Goal: Transaction & Acquisition: Purchase product/service

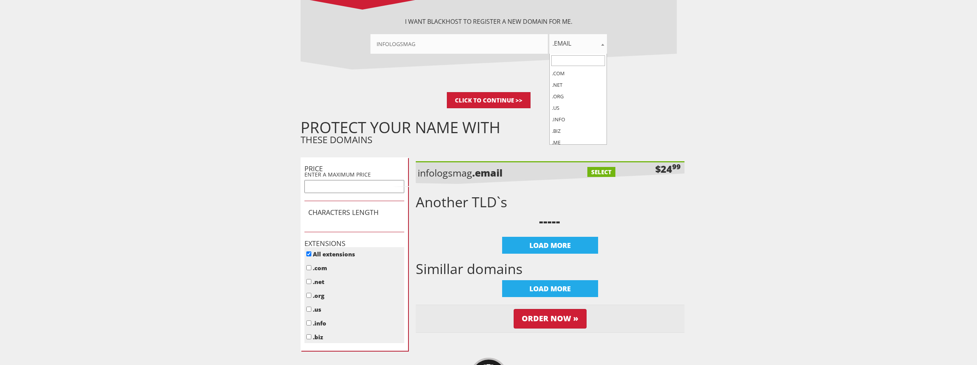
click at [573, 41] on span ".email" at bounding box center [579, 43] width 58 height 11
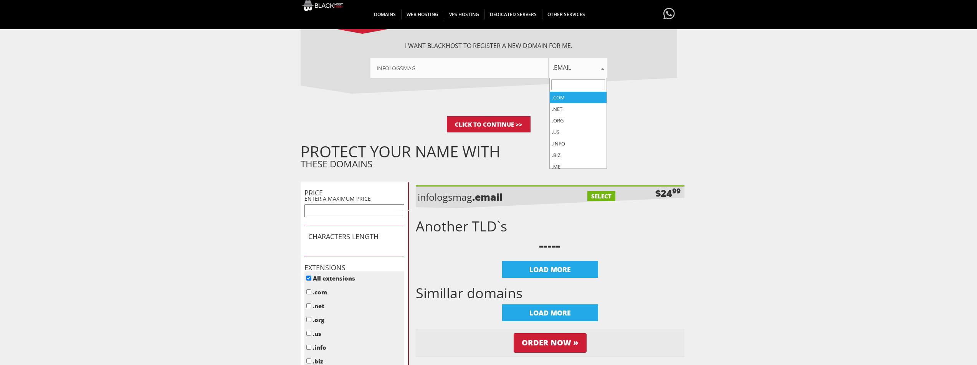
scroll to position [136, 0]
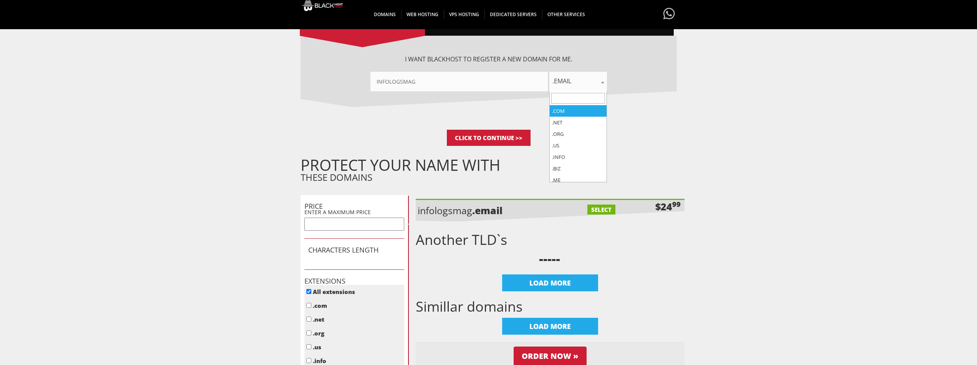
click at [649, 111] on div "I want BlackHOST to register a new domain for me. infologsmag .com .net .org .u…" at bounding box center [489, 83] width 376 height 94
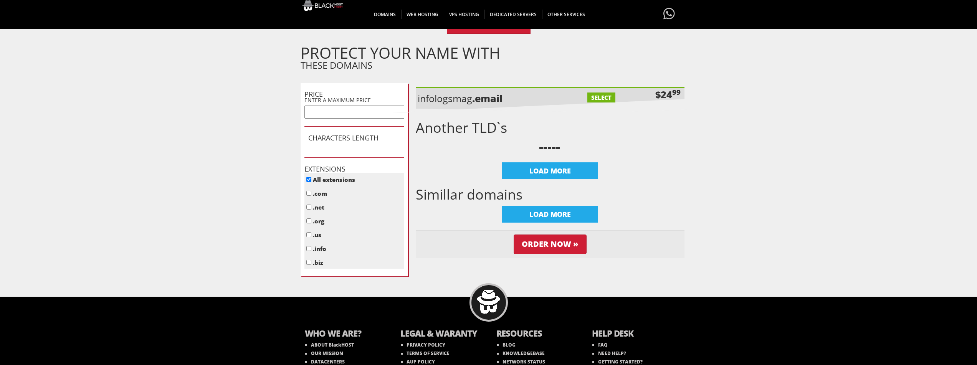
scroll to position [251, 0]
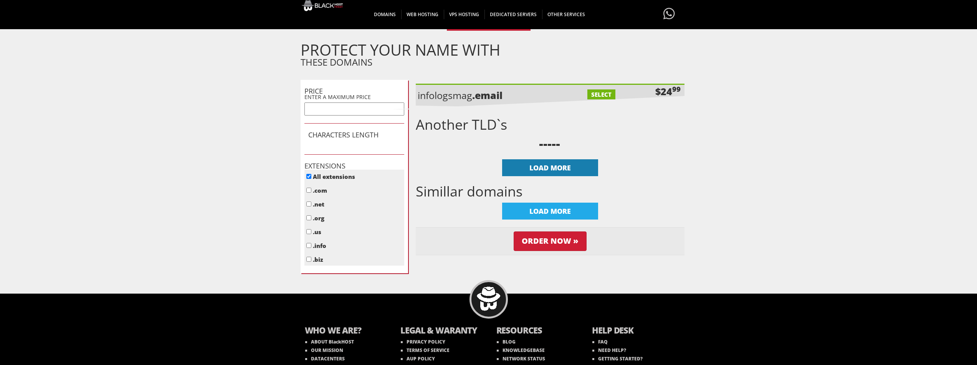
click at [533, 163] on div "LOAD MORE" at bounding box center [550, 167] width 96 height 17
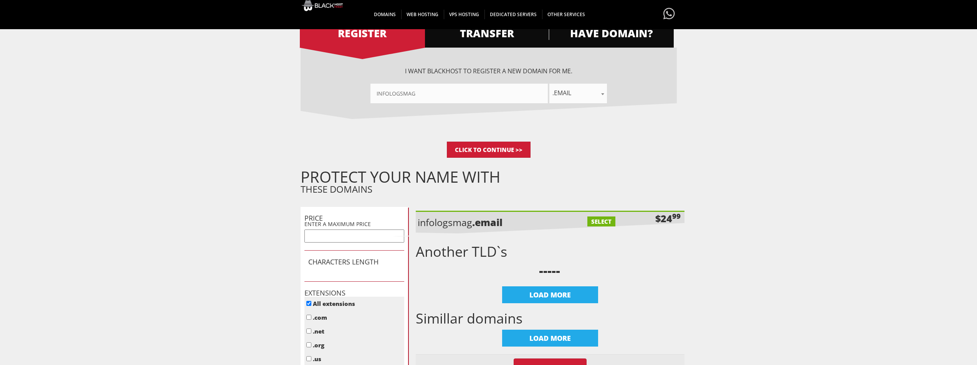
scroll to position [98, 0]
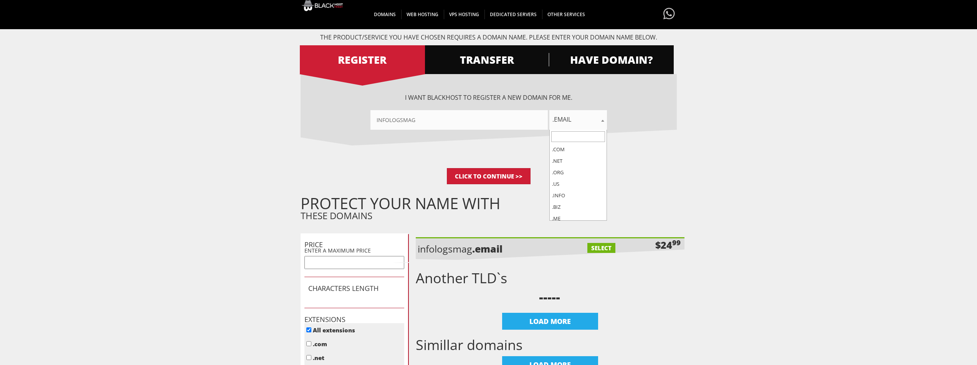
click at [574, 121] on span ".email" at bounding box center [579, 119] width 58 height 11
select select ".codes"
click at [414, 147] on div "I want BlackHOST to register a new domain for me. infologsmag .com .net .org .u…" at bounding box center [489, 121] width 376 height 94
click at [465, 174] on input "Click to Continue >>" at bounding box center [489, 176] width 84 height 16
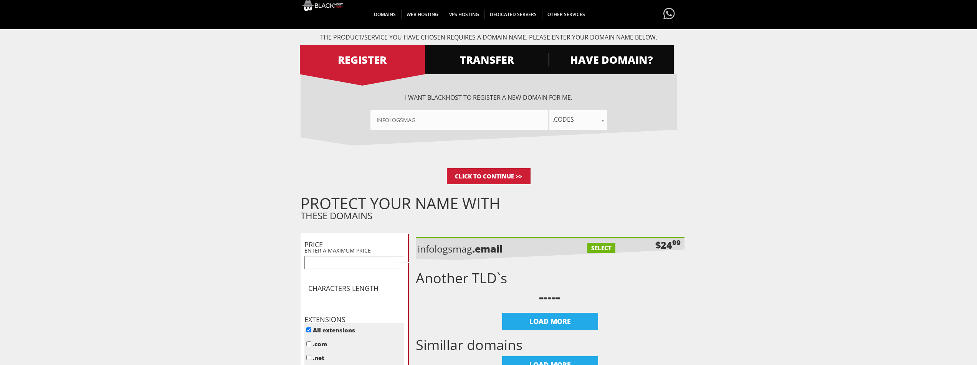
click at [427, 115] on input"] "infologsmag" at bounding box center [459, 120] width 177 height 20
drag, startPoint x: 427, startPoint y: 116, endPoint x: 373, endPoint y: 113, distance: 53.8
click at [373, 113] on input"] "infologsmag" at bounding box center [459, 120] width 177 height 20
click at [329, 6] on img at bounding box center [329, 5] width 58 height 11
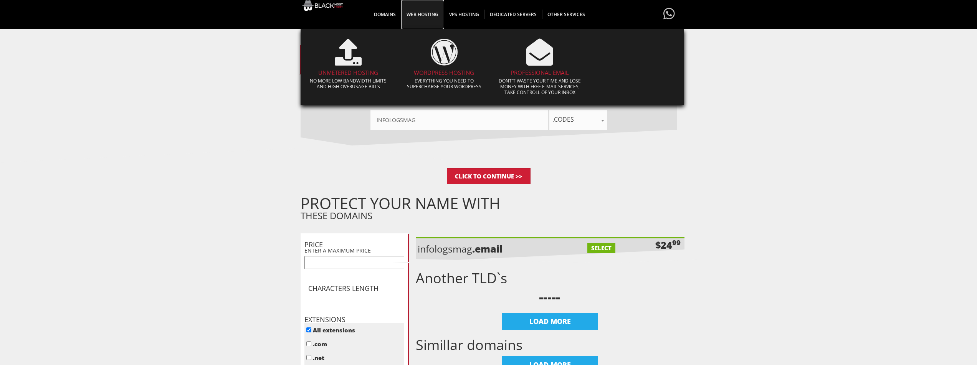
click at [421, 16] on span "WEB HOSTING" at bounding box center [422, 15] width 43 height 10
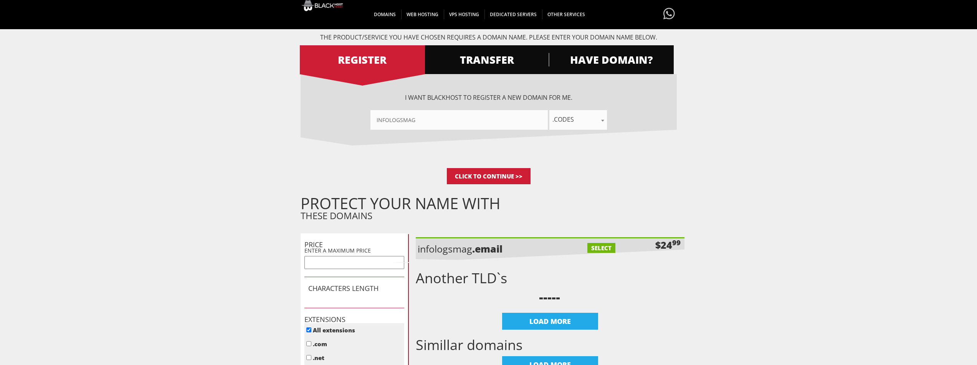
click at [805, 165] on form "Product Configuration The product/service you have chosen requires a domain nam…" at bounding box center [488, 216] width 977 height 426
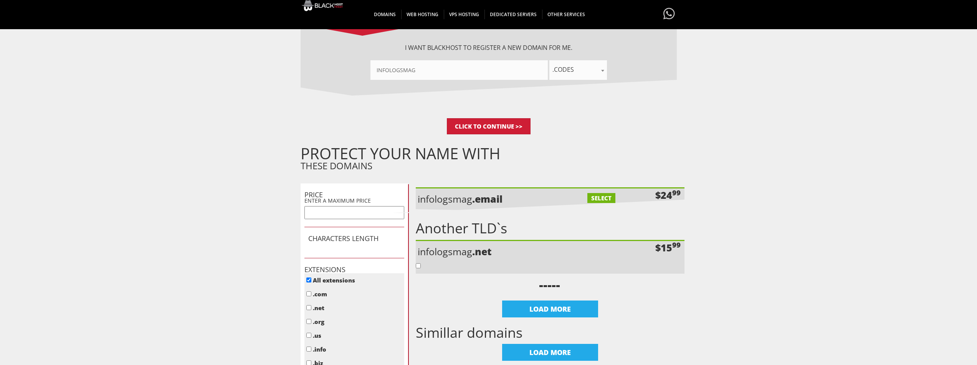
scroll to position [213, 0]
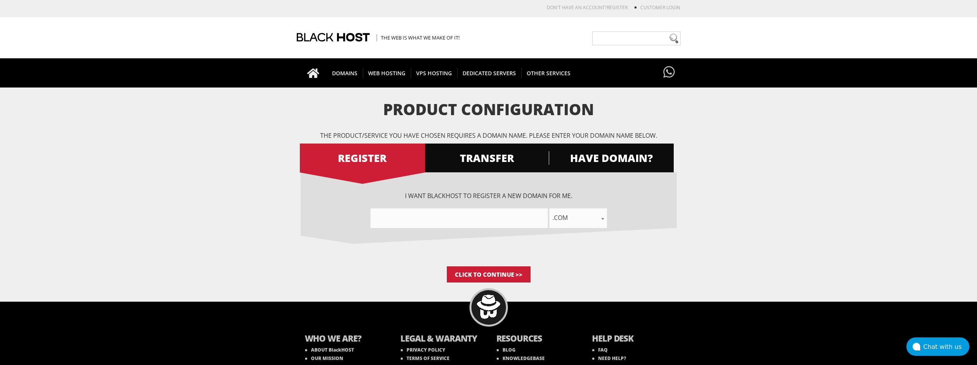
click at [452, 219] on input"] "text" at bounding box center [459, 219] width 177 height 20
type input"] "infologsmag"
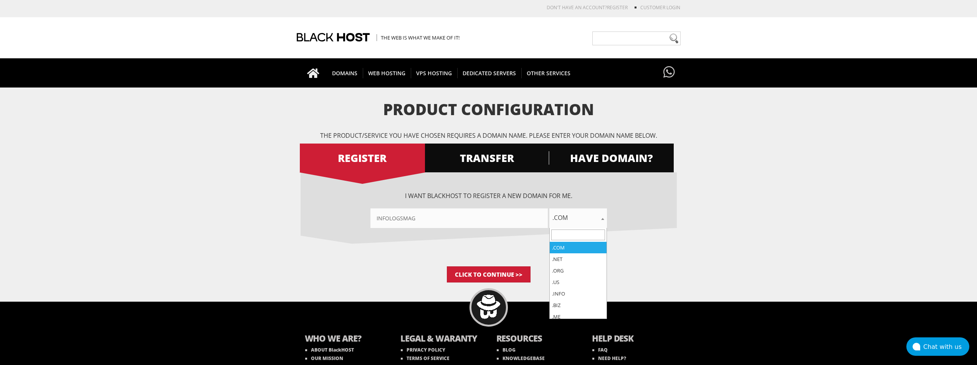
click at [564, 215] on span ".com" at bounding box center [579, 217] width 58 height 11
select select ".info"
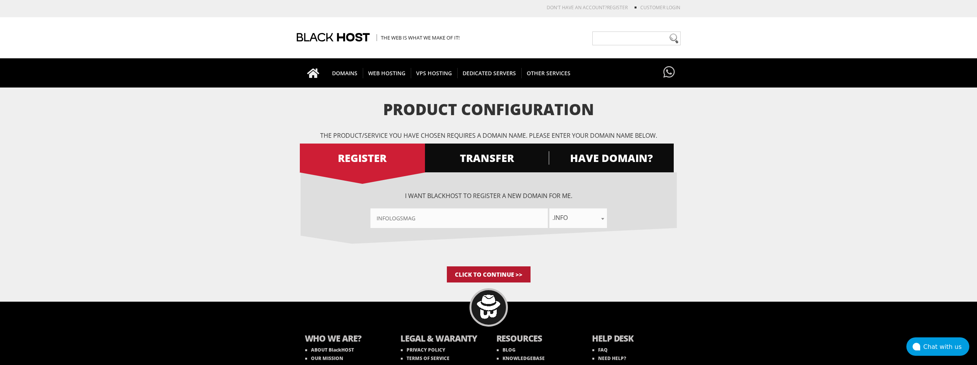
click at [505, 271] on input "Click to Continue >>" at bounding box center [489, 275] width 84 height 16
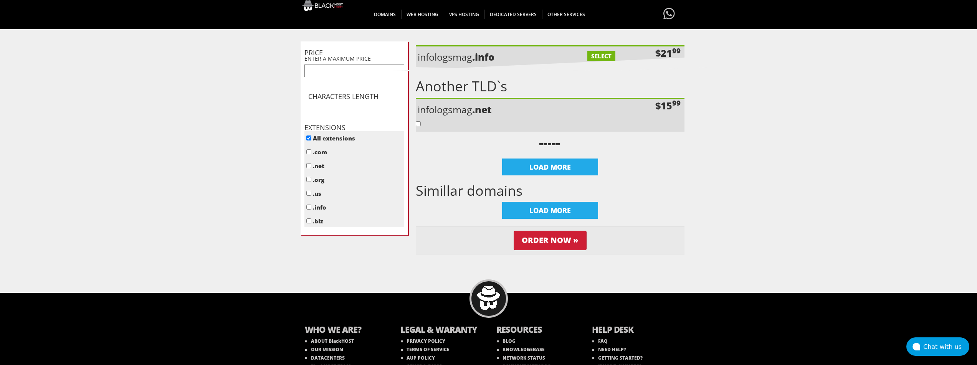
click at [343, 73] on input "text" at bounding box center [355, 70] width 100 height 13
type input "5"
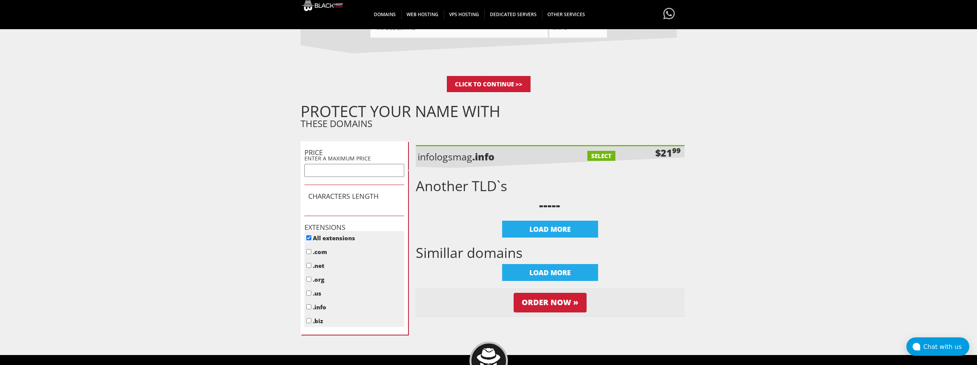
scroll to position [192, 0]
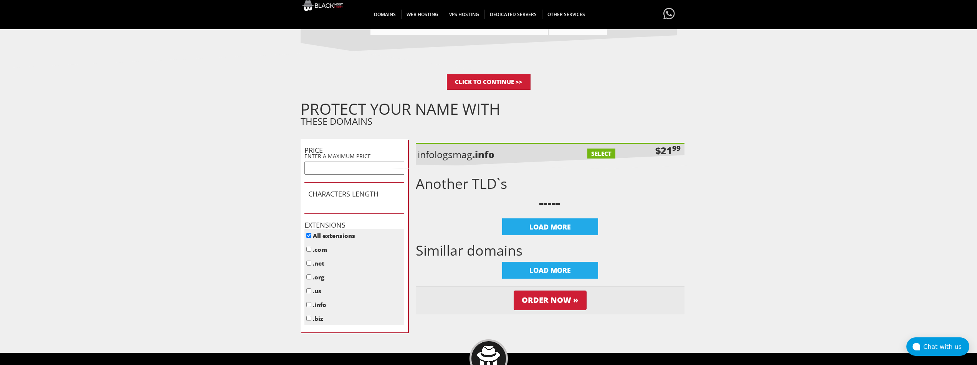
click at [357, 169] on input "text" at bounding box center [355, 168] width 100 height 13
type input "5"
click at [353, 192] on h1 "CHARACTERS LENGTH" at bounding box center [354, 194] width 92 height 8
click at [538, 226] on div "LOAD MORE" at bounding box center [550, 227] width 96 height 17
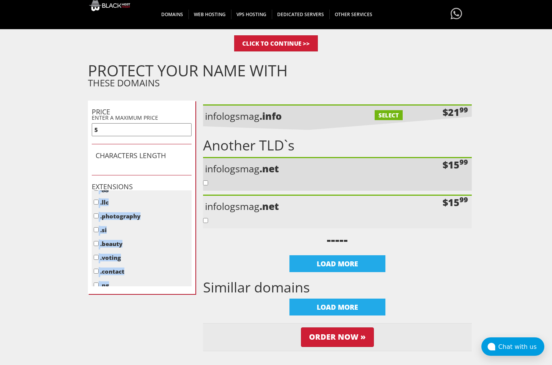
scroll to position [4278, 0]
drag, startPoint x: 92, startPoint y: 207, endPoint x: 134, endPoint y: 275, distance: 79.9
copy ul ".com .net .org .us .info .biz .me .co .io .email .capital .build .agency .barga…"
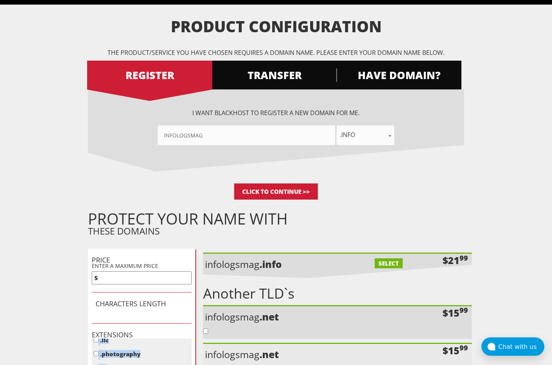
scroll to position [154, 0]
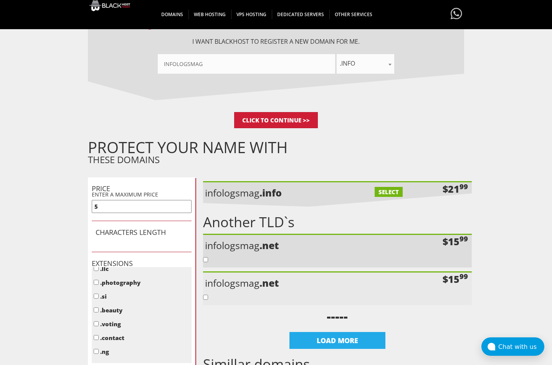
click at [357, 60] on span ".info" at bounding box center [366, 63] width 58 height 11
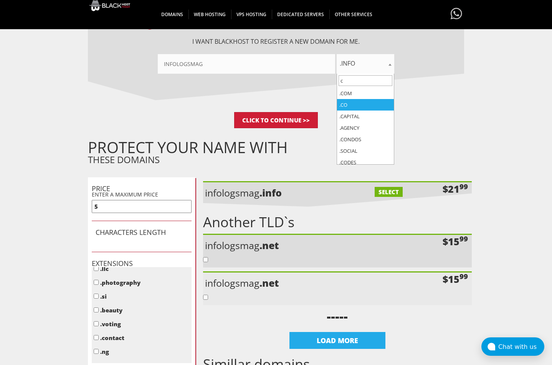
type input "c"
select select ".co"
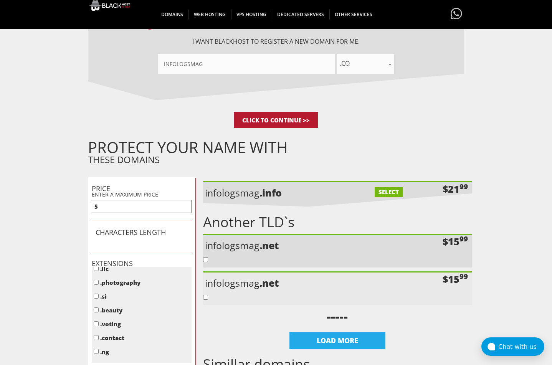
click at [292, 120] on input "Click to Continue >>" at bounding box center [276, 120] width 84 height 16
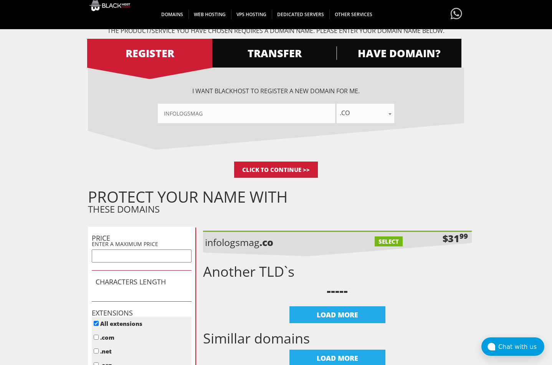
scroll to position [38, 0]
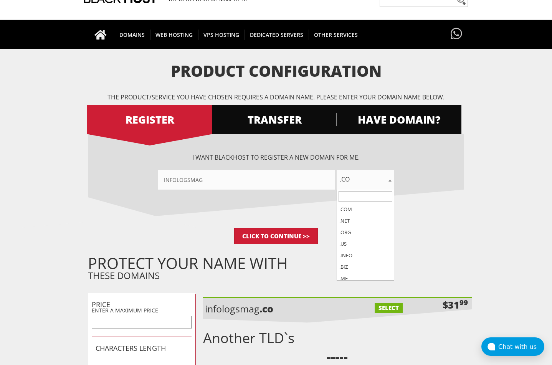
click at [373, 179] on span ".co" at bounding box center [366, 179] width 58 height 11
select select ".codes"
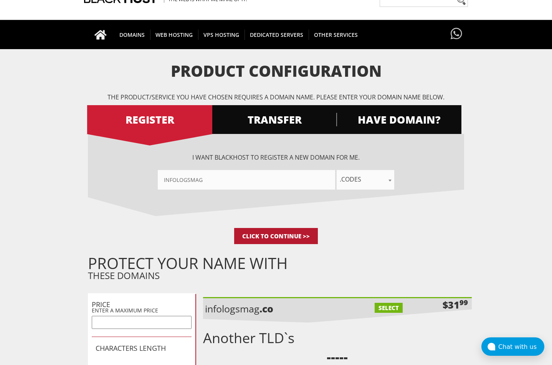
click at [299, 232] on input "Click to Continue >>" at bounding box center [276, 236] width 84 height 16
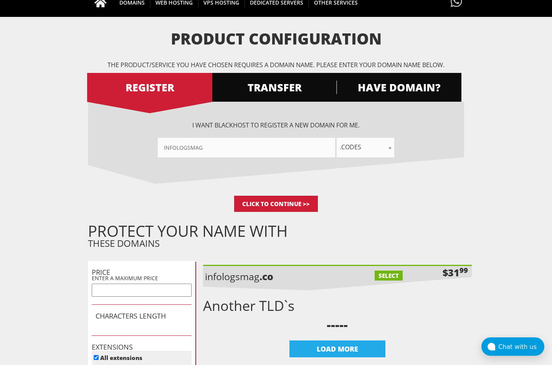
scroll to position [115, 0]
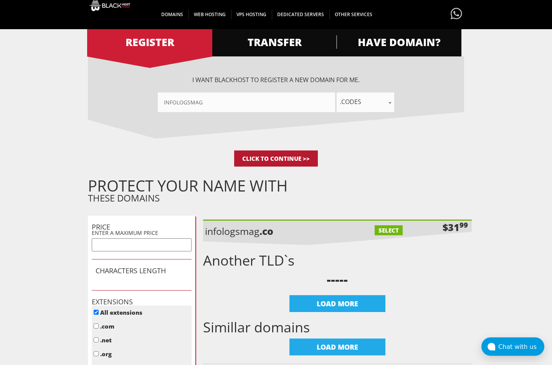
click at [283, 160] on input "Click to Continue >>" at bounding box center [276, 159] width 84 height 16
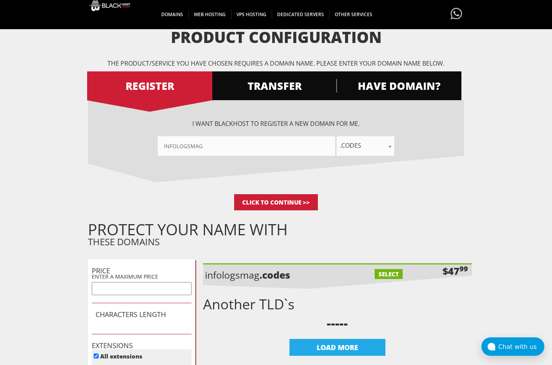
scroll to position [77, 0]
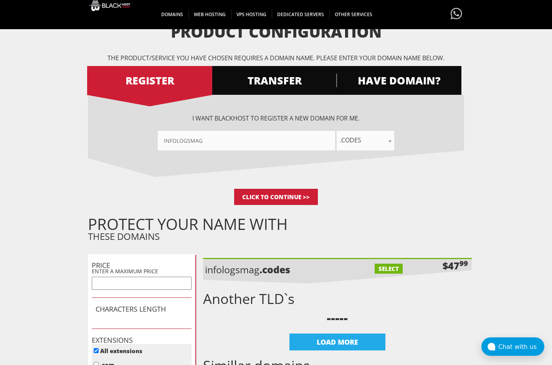
click at [367, 142] on span ".codes" at bounding box center [366, 140] width 58 height 11
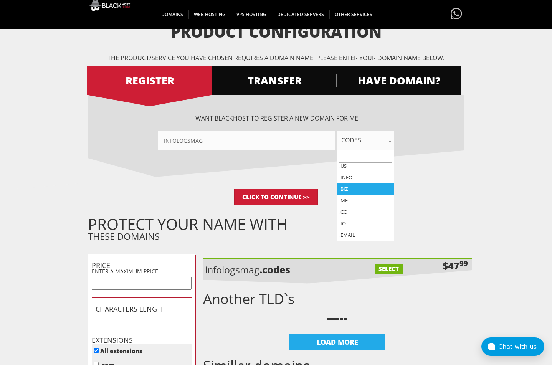
scroll to position [230, 0]
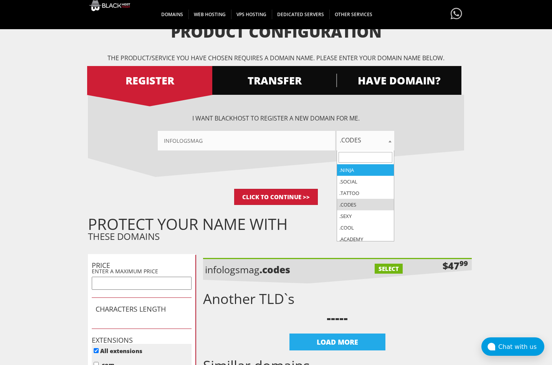
select select ".ninja"
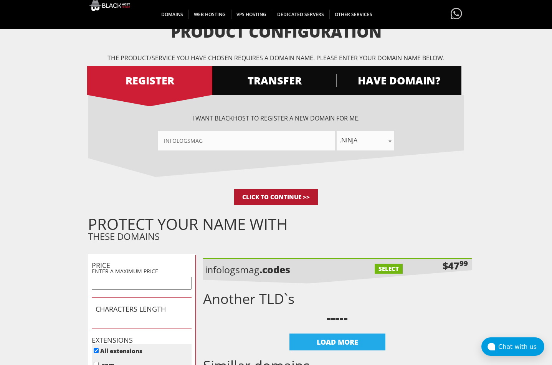
click at [300, 194] on input "Click to Continue >>" at bounding box center [276, 197] width 84 height 16
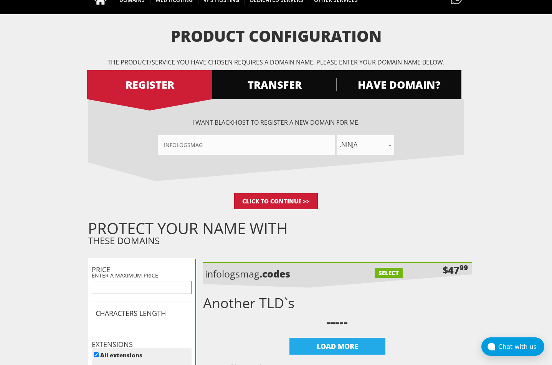
scroll to position [0, 0]
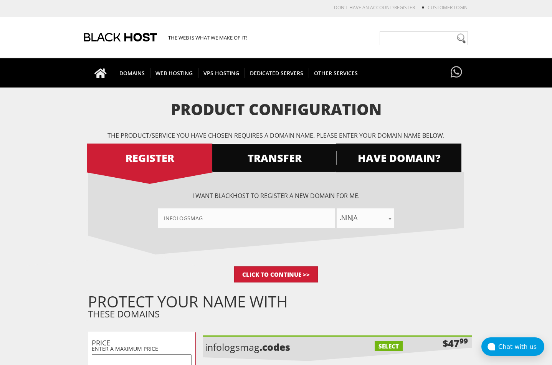
click at [272, 163] on span "TRANSFER" at bounding box center [274, 157] width 125 height 13
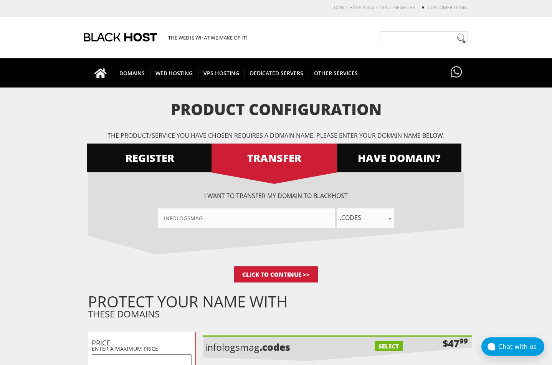
click at [366, 219] on span ".codes" at bounding box center [366, 217] width 58 height 11
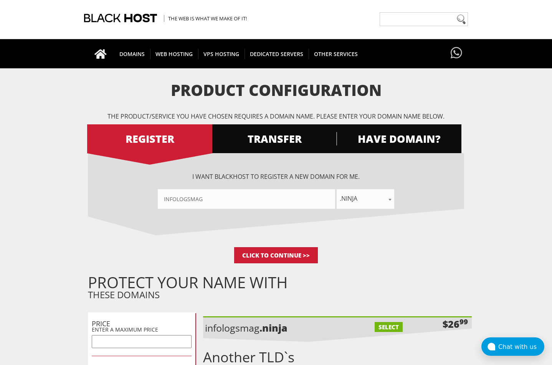
scroll to position [38, 0]
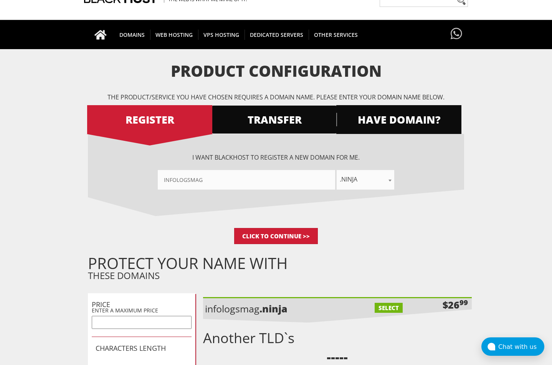
click at [302, 123] on span "TRANSFER" at bounding box center [274, 119] width 125 height 13
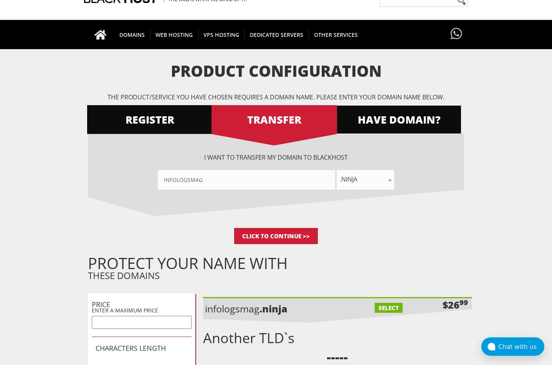
click at [372, 118] on span "HAVE DOMAIN?" at bounding box center [398, 119] width 125 height 13
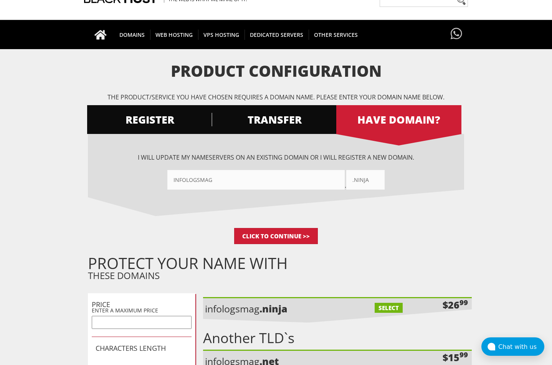
drag, startPoint x: 270, startPoint y: 185, endPoint x: 142, endPoint y: 176, distance: 129.0
click at [142, 176] on div "infologsmag . .ninja" at bounding box center [276, 180] width 376 height 20
paste input"] "luminaterrax"
type input"] "iluminaterrax"
click at [375, 181] on input ".ninja" at bounding box center [365, 180] width 38 height 20
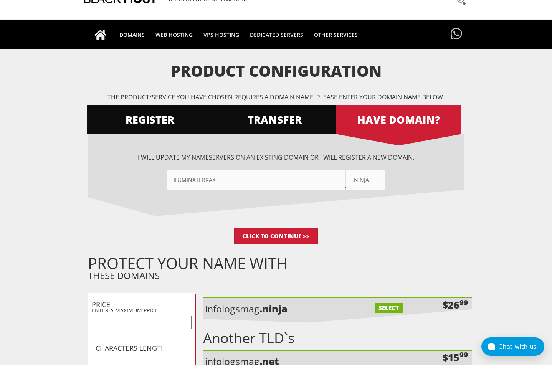
drag, startPoint x: 377, startPoint y: 183, endPoint x: 335, endPoint y: 179, distance: 42.1
click at [335, 179] on div "iluminaterrax . .ninja" at bounding box center [276, 180] width 376 height 20
type input "com"
click at [285, 126] on span "TRANSFER" at bounding box center [274, 119] width 125 height 13
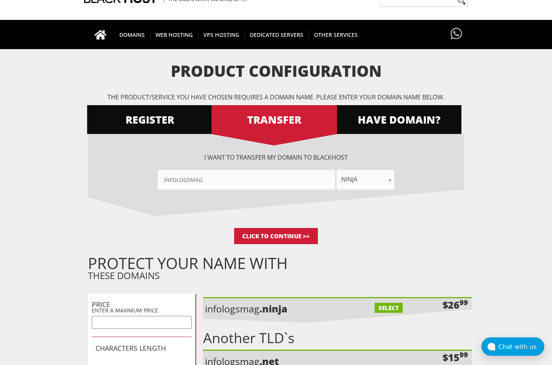
drag, startPoint x: 269, startPoint y: 182, endPoint x: 141, endPoint y: 171, distance: 128.4
click at [141, 171] on div "infologsmag .com .net .org .us .info .biz .me .co .io .email .capital .build .a…" at bounding box center [276, 180] width 376 height 20
paste input"] "luminaterrax"
type input"] "iluminaterrax"
click at [351, 183] on span ".ninja" at bounding box center [366, 179] width 58 height 11
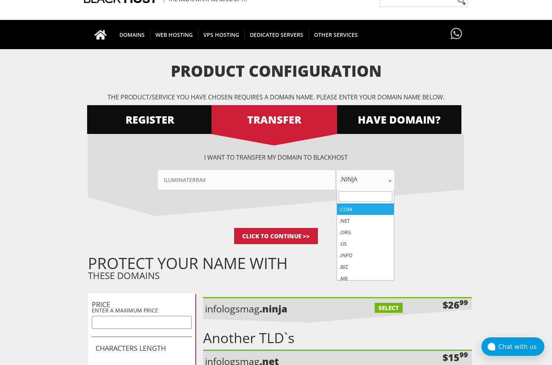
select select ".com"
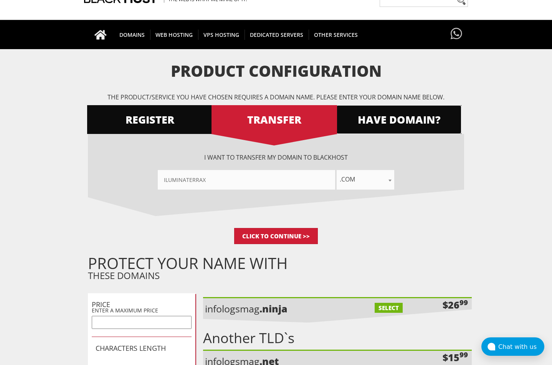
click at [380, 124] on span "HAVE DOMAIN?" at bounding box center [398, 119] width 125 height 13
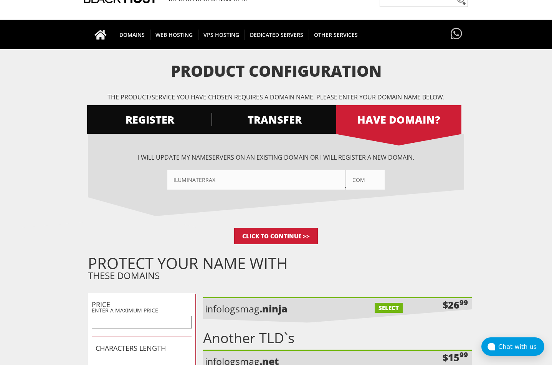
drag, startPoint x: 391, startPoint y: 160, endPoint x: 138, endPoint y: 157, distance: 252.7
click at [123, 157] on div "I will update my nameservers on an existing domain Or I will register a new dom…" at bounding box center [276, 171] width 376 height 36
click at [358, 222] on div "I want BlackHOST to register a new domain for me. infologsmag .com .net .org .u…" at bounding box center [276, 181] width 376 height 94
click at [268, 231] on input "Click to Continue >>" at bounding box center [276, 236] width 84 height 16
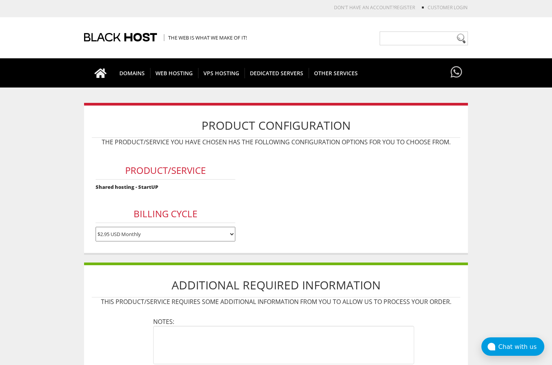
scroll to position [115, 0]
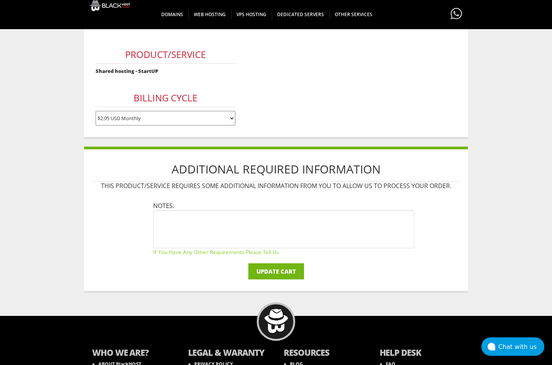
click at [282, 272] on input "Update Cart" at bounding box center [276, 271] width 56 height 16
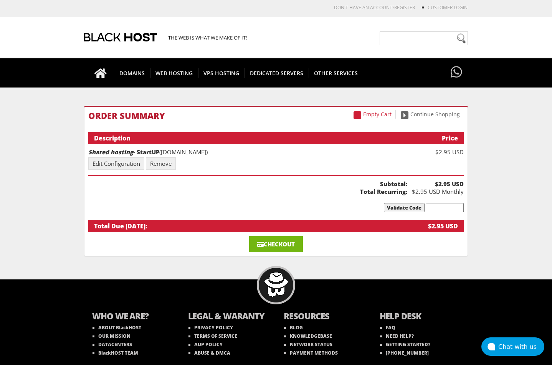
click at [293, 243] on link "Checkout" at bounding box center [276, 244] width 54 height 16
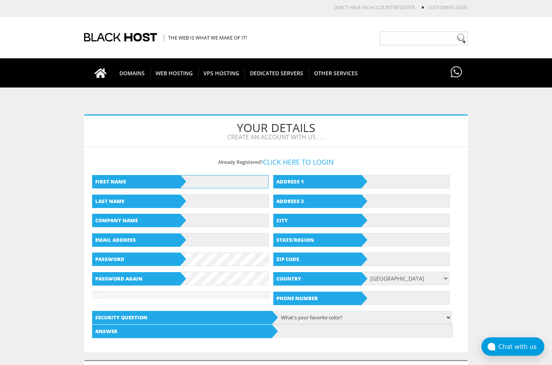
click at [221, 187] on input "text" at bounding box center [225, 181] width 88 height 13
type input "[PERSON_NAME]"
type input "dornelas"
type input "[EMAIL_ADDRESS][DOMAIN_NAME]"
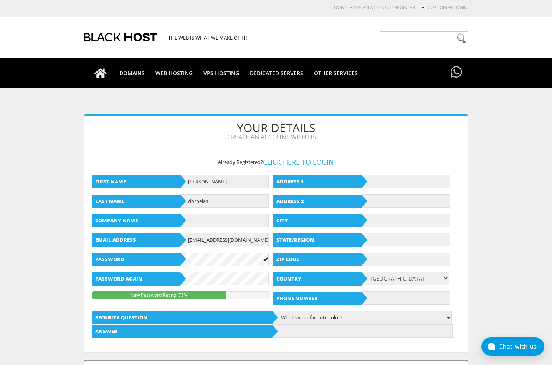
click at [386, 189] on div "Address 1 Address 2 City State/Region Zip Code Country [GEOGRAPHIC_DATA] [GEOGR…" at bounding box center [363, 240] width 180 height 142
click at [386, 182] on input "text" at bounding box center [406, 181] width 88 height 13
type input "[STREET_ADDRESS][PERSON_NAME]"
click at [388, 219] on input "text" at bounding box center [406, 220] width 88 height 13
type input "juruaia"
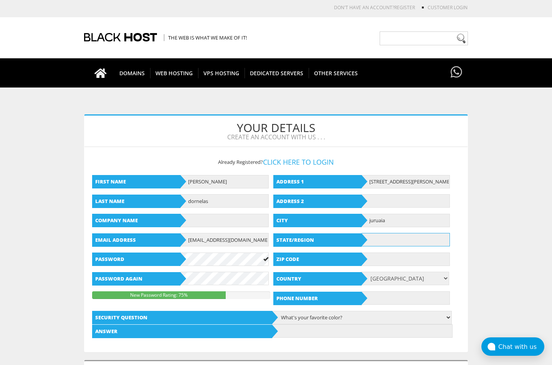
click at [383, 240] on input "text" at bounding box center [406, 239] width 88 height 13
type input "MG"
click at [382, 263] on input "text" at bounding box center [406, 259] width 88 height 13
type input "37408000"
click at [395, 273] on div "Address [STREET_ADDRESS][PERSON_NAME] Address 2 City juruaia State/Region [GEOG…" at bounding box center [363, 240] width 180 height 142
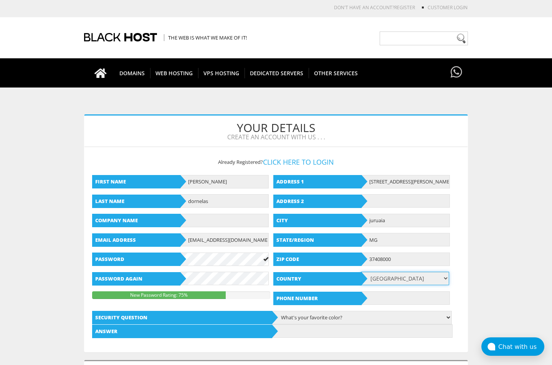
click at [395, 275] on select "[GEOGRAPHIC_DATA] [GEOGRAPHIC_DATA] [GEOGRAPHIC_DATA] [GEOGRAPHIC_DATA] [US_STA…" at bounding box center [405, 278] width 88 height 13
select select "BR"
click at [361, 272] on select "[GEOGRAPHIC_DATA] [GEOGRAPHIC_DATA] [GEOGRAPHIC_DATA] [GEOGRAPHIC_DATA] [US_STA…" at bounding box center [405, 278] width 88 height 13
click at [383, 298] on input "text" at bounding box center [406, 298] width 88 height 13
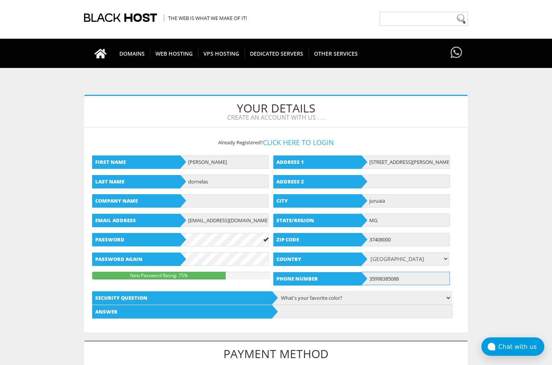
scroll to position [38, 0]
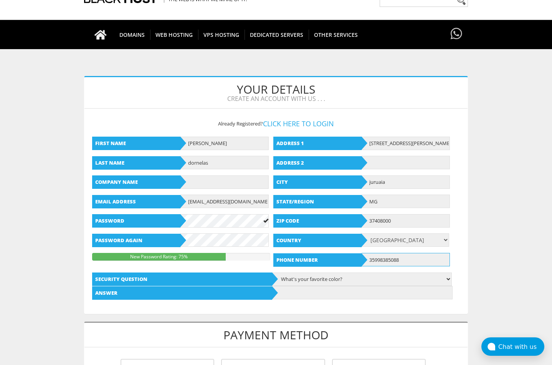
type input "35998385088"
click at [341, 280] on select "What's your favorite color? What is the first name of the person you first kiss…" at bounding box center [362, 279] width 180 height 13
click at [330, 291] on input "text" at bounding box center [362, 292] width 180 height 13
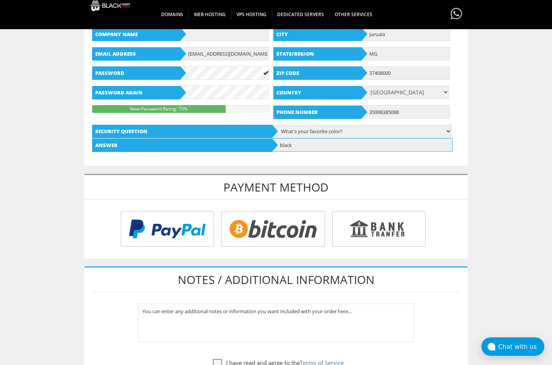
scroll to position [192, 0]
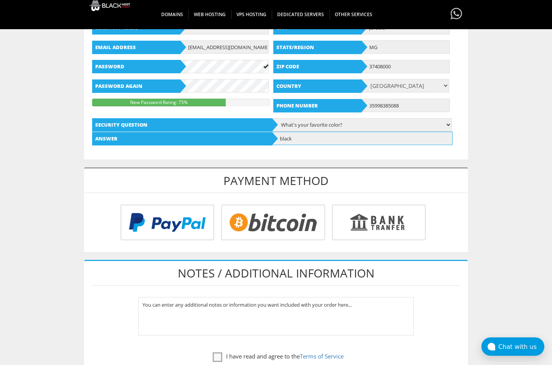
type input "black"
click at [176, 226] on input "radio" at bounding box center [166, 224] width 94 height 36
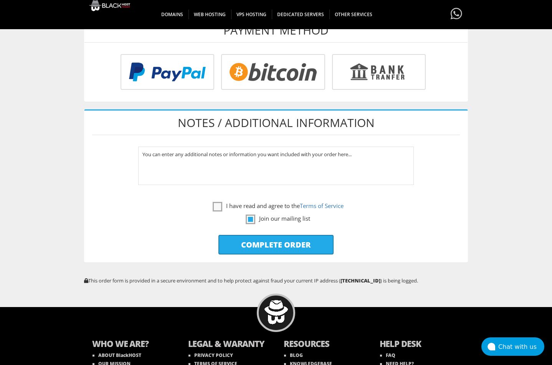
scroll to position [346, 0]
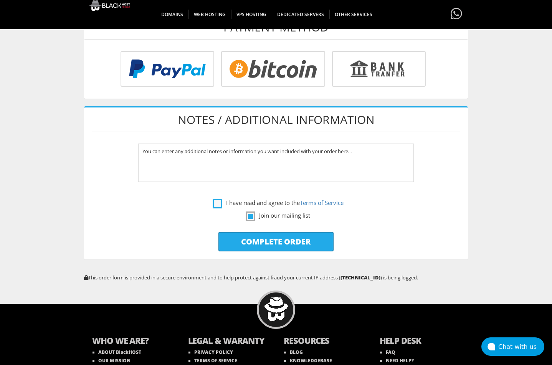
click at [215, 200] on label "I have read and agree to the Terms of Service" at bounding box center [278, 203] width 131 height 10
checkbox input "true"
click at [253, 217] on label "Join our mailing list" at bounding box center [278, 216] width 65 height 10
click at [252, 239] on input "Complete Order" at bounding box center [276, 242] width 115 height 20
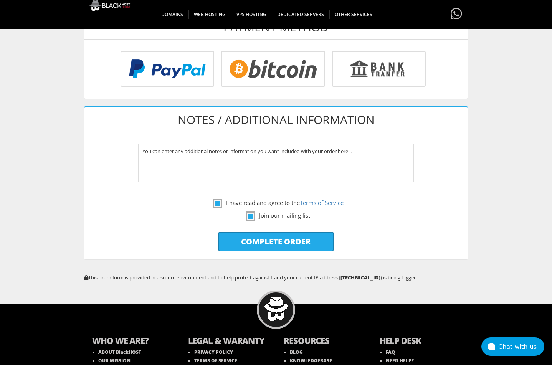
type input "Please Wait..."
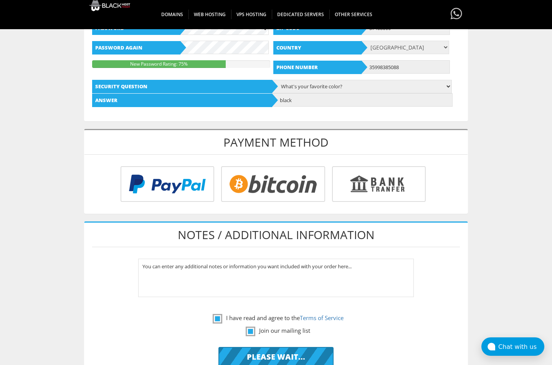
scroll to position [394, 0]
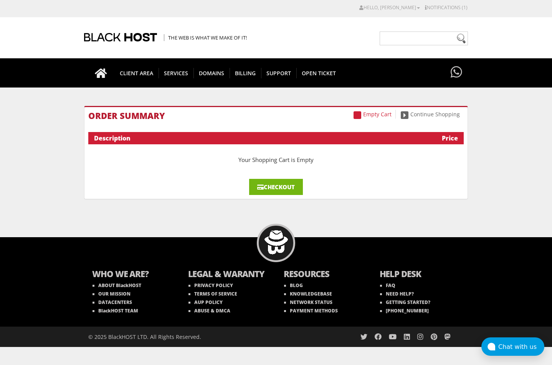
click at [283, 185] on link "Checkout" at bounding box center [276, 187] width 54 height 16
click at [292, 187] on link "Checkout" at bounding box center [276, 187] width 54 height 16
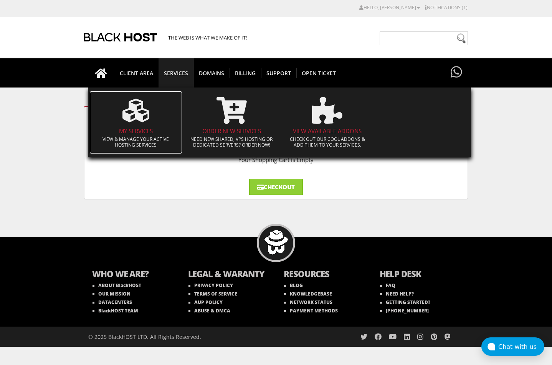
click at [128, 111] on icon at bounding box center [136, 110] width 27 height 27
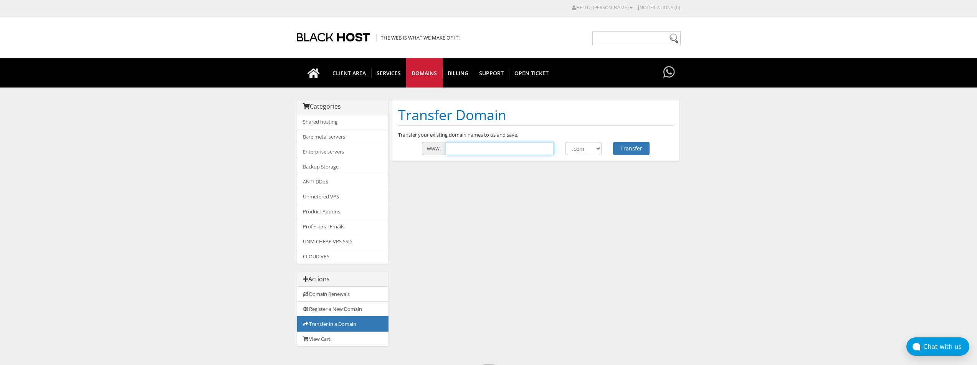
click at [466, 148] on input "text" at bounding box center [500, 148] width 108 height 13
click at [515, 147] on input "text" at bounding box center [500, 148] width 108 height 13
paste input "iluminaterrax"
type input "iluminaterrax"
click at [627, 148] on button "Transfer" at bounding box center [631, 148] width 36 height 13
